Goal: Information Seeking & Learning: Compare options

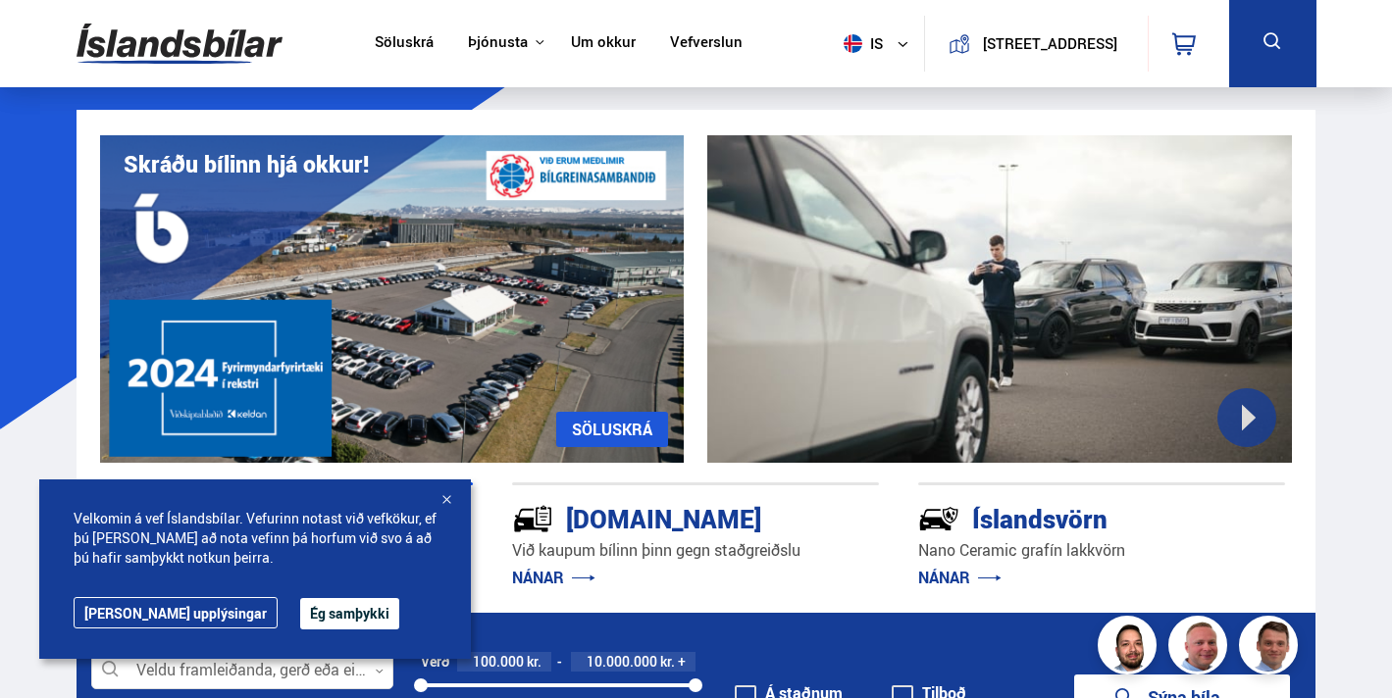
click at [446, 496] on div at bounding box center [446, 501] width 20 height 20
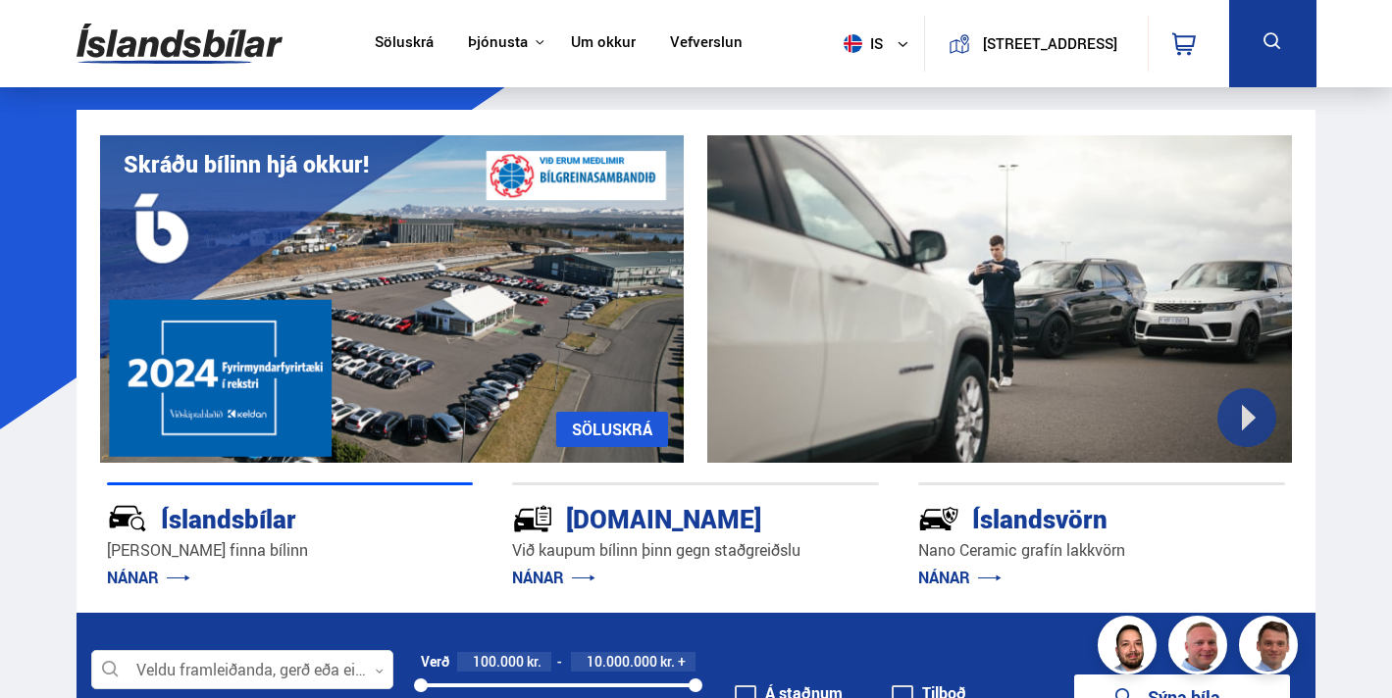
click at [418, 46] on link "Söluskrá" at bounding box center [404, 43] width 59 height 21
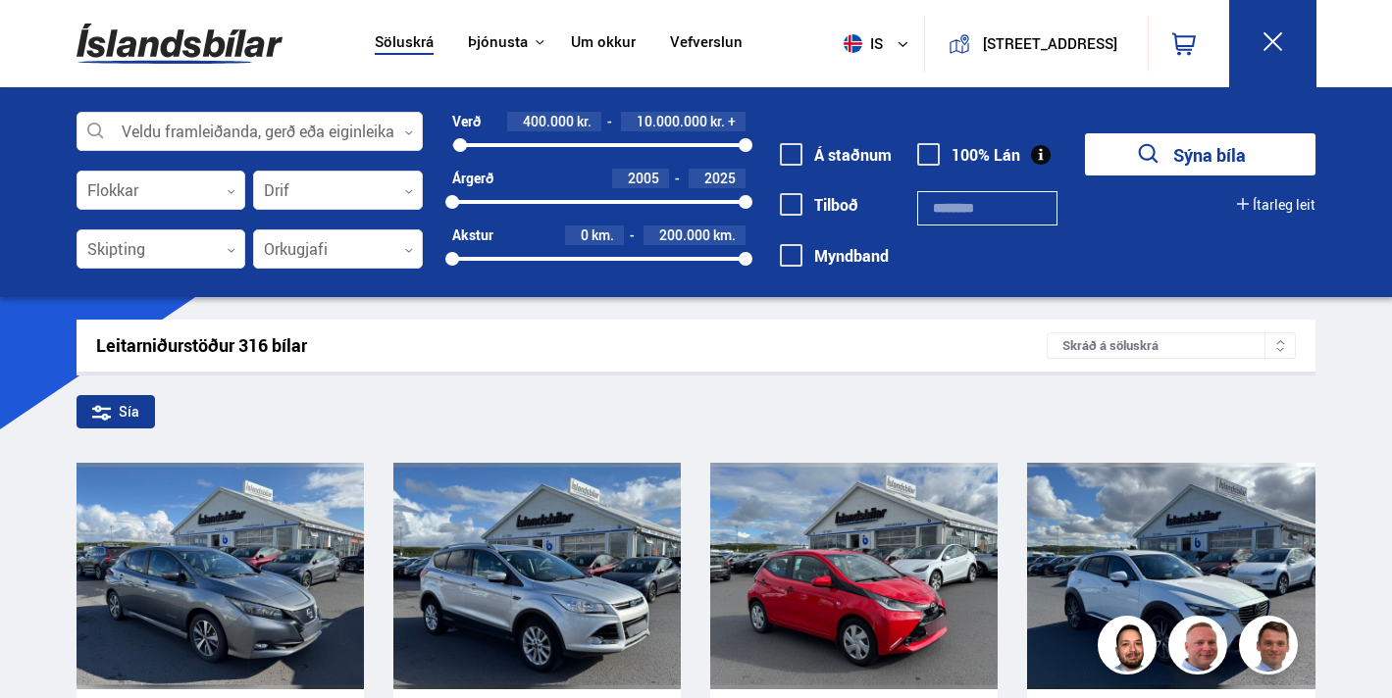
click at [460, 147] on div at bounding box center [460, 145] width 14 height 14
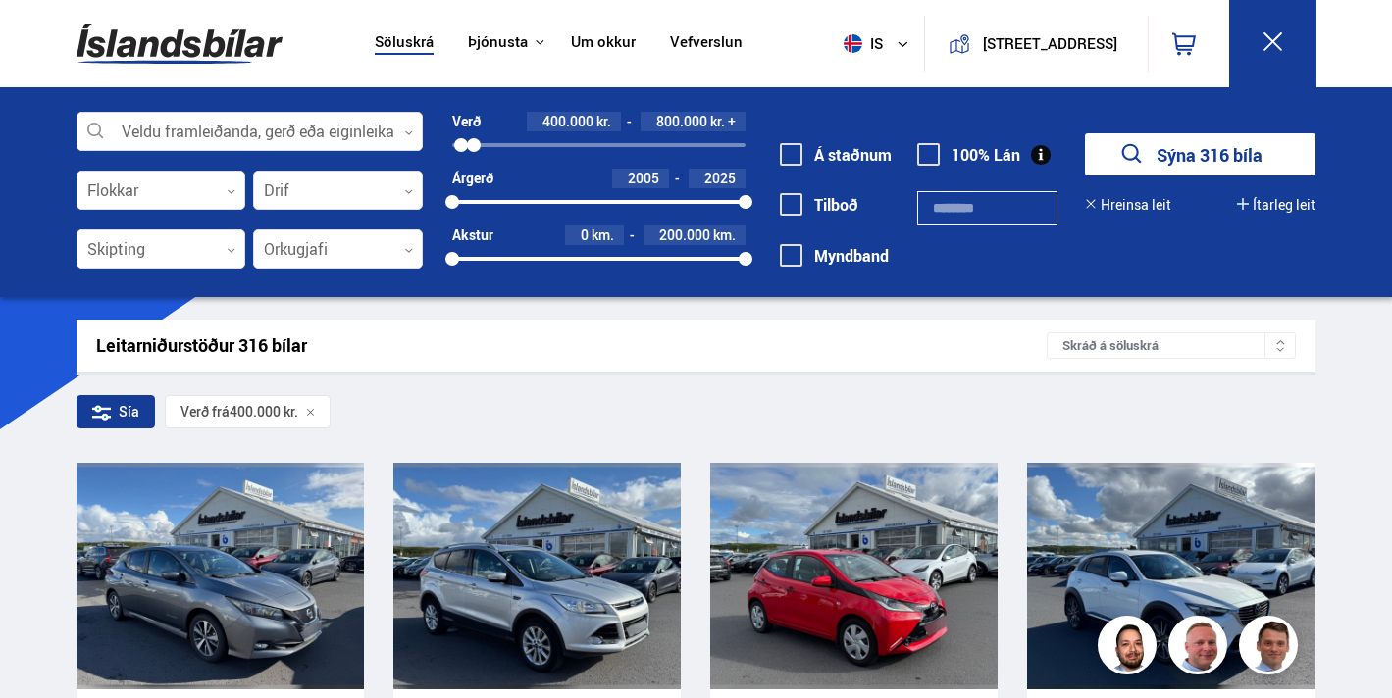
drag, startPoint x: 745, startPoint y: 145, endPoint x: 474, endPoint y: 146, distance: 271.6
click at [474, 146] on div at bounding box center [474, 145] width 14 height 14
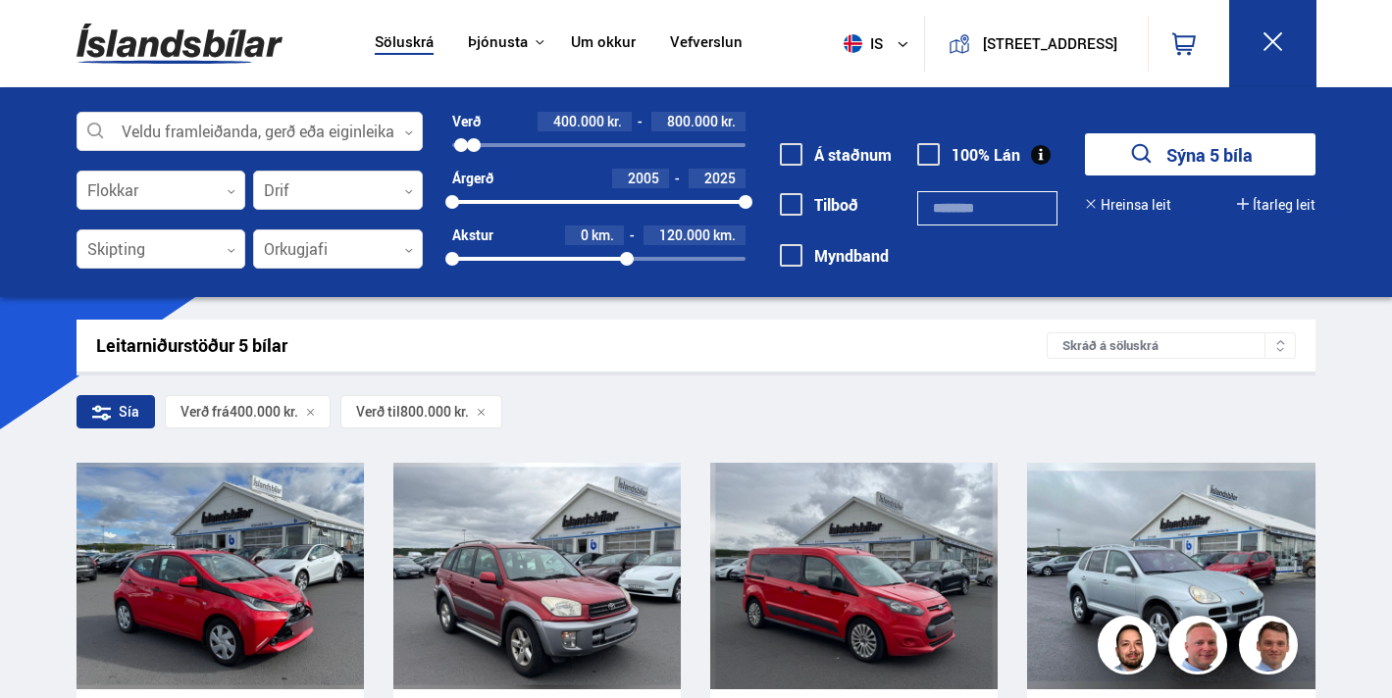
drag, startPoint x: 744, startPoint y: 261, endPoint x: 627, endPoint y: 262, distance: 117.7
click at [627, 262] on div at bounding box center [627, 259] width 14 height 14
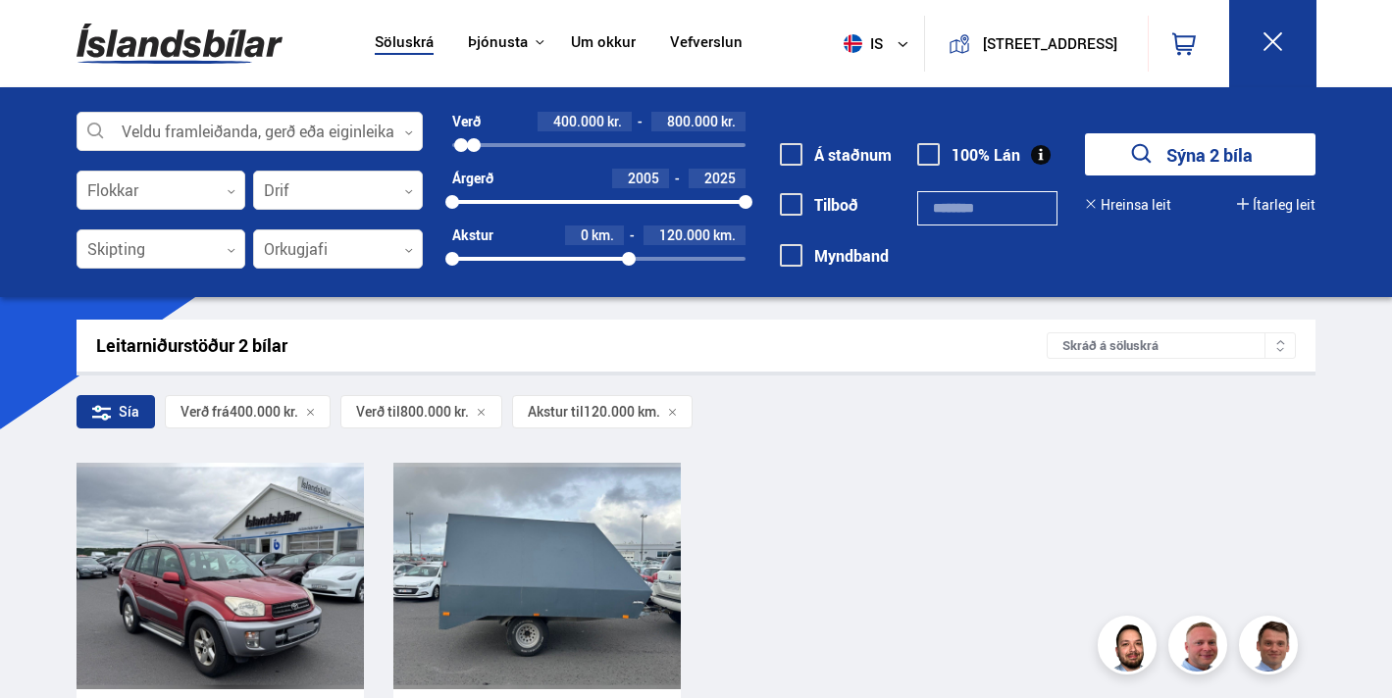
click at [1162, 157] on button "Sýna 2 bíla" at bounding box center [1200, 154] width 230 height 42
